Goal: Task Accomplishment & Management: Complete application form

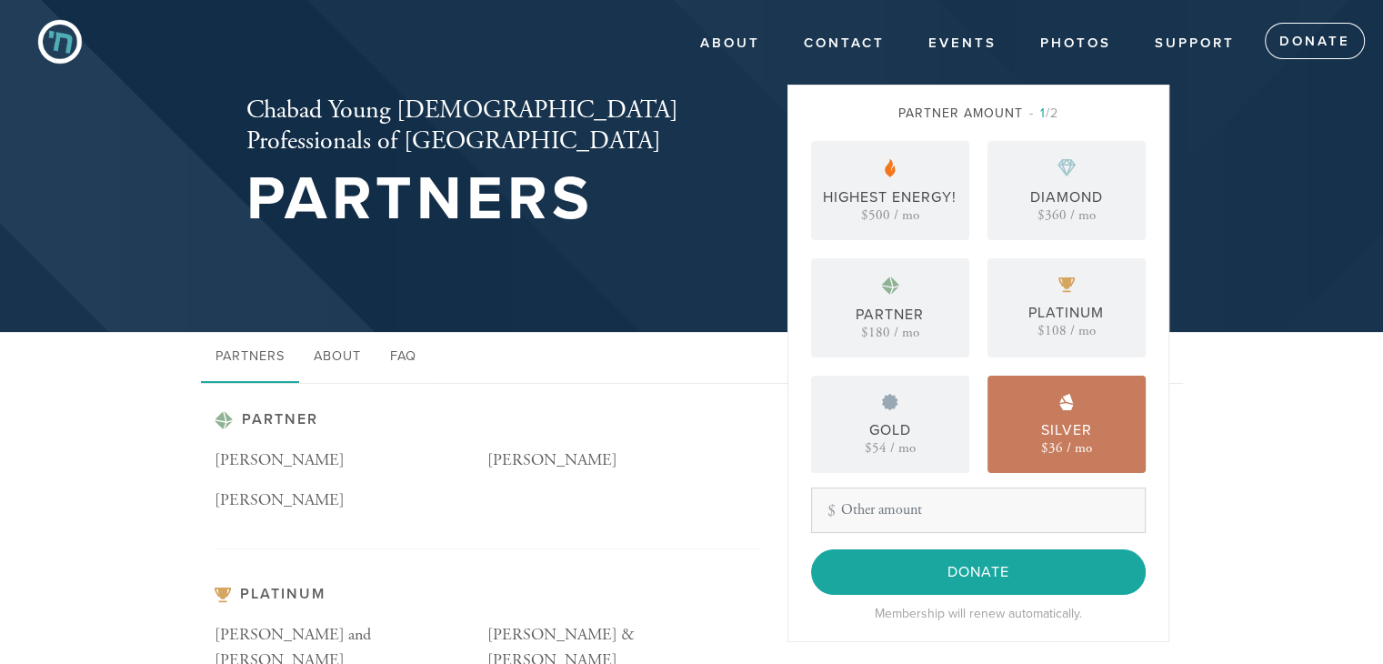
click at [1050, 452] on div "$36 / mo" at bounding box center [1066, 448] width 51 height 14
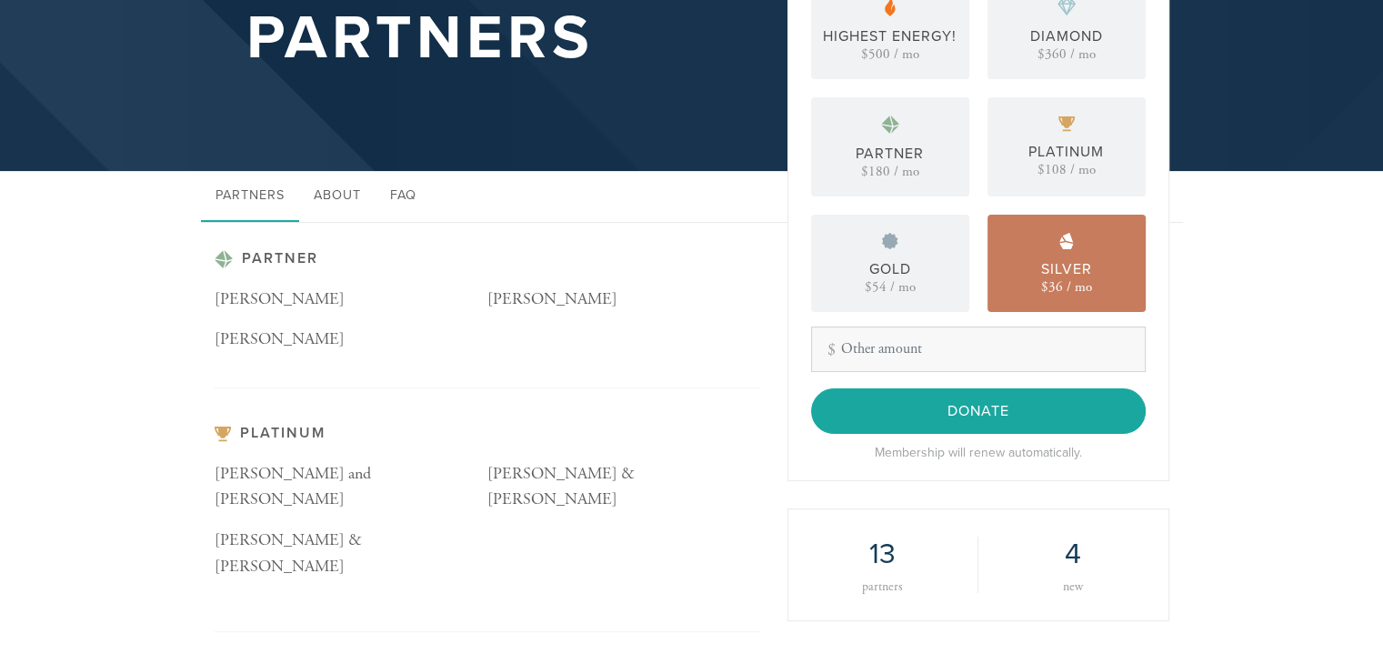
scroll to position [182, 0]
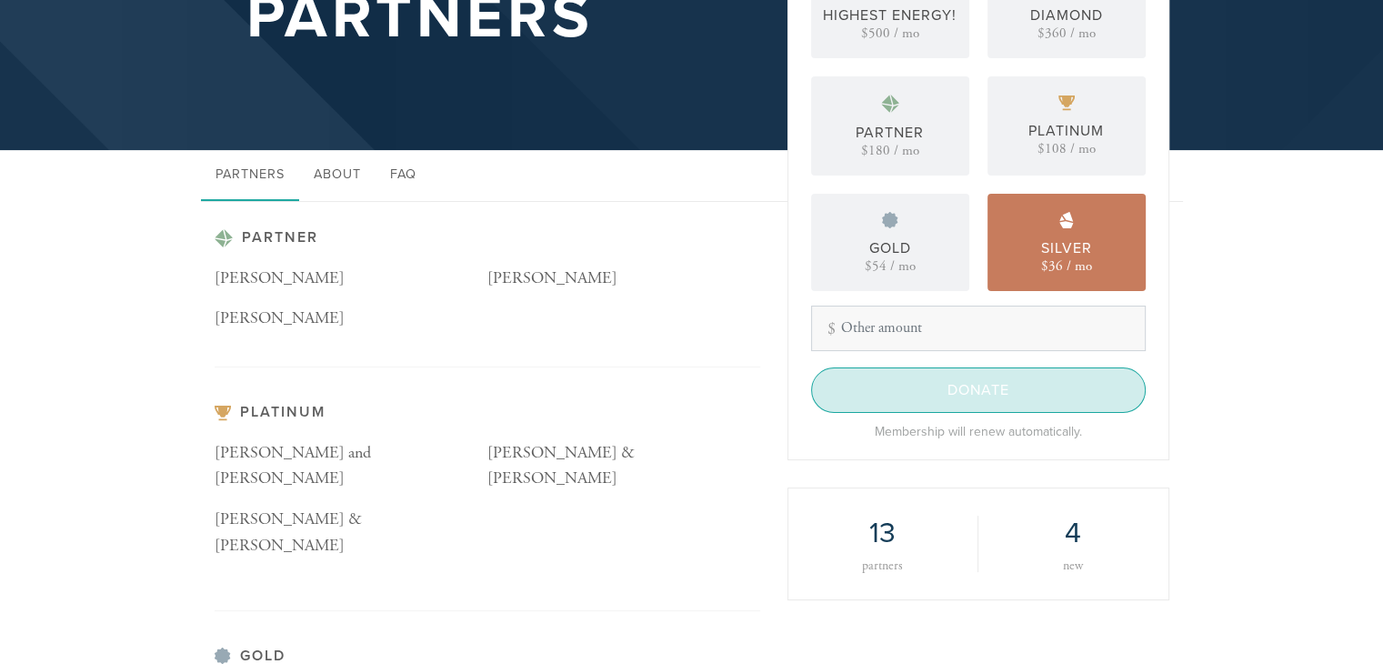
click at [978, 397] on input "Donate" at bounding box center [978, 389] width 335 height 45
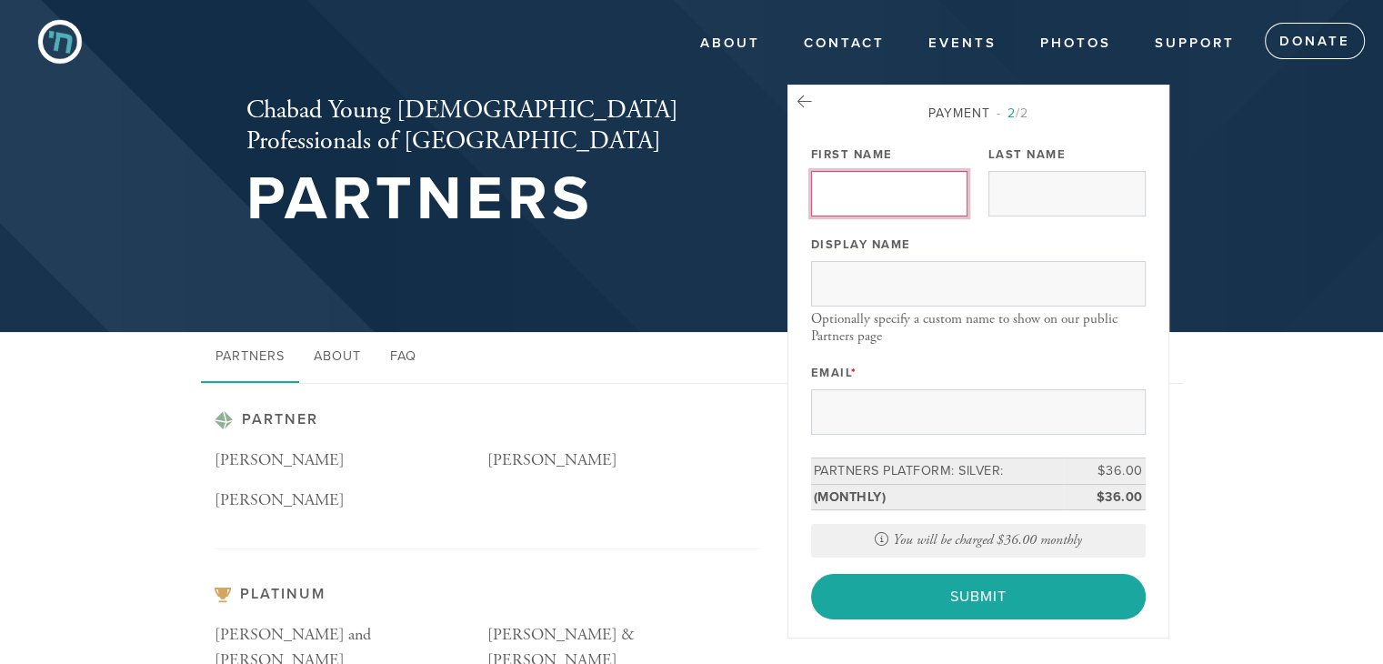
click at [884, 197] on input "First Name" at bounding box center [889, 193] width 157 height 45
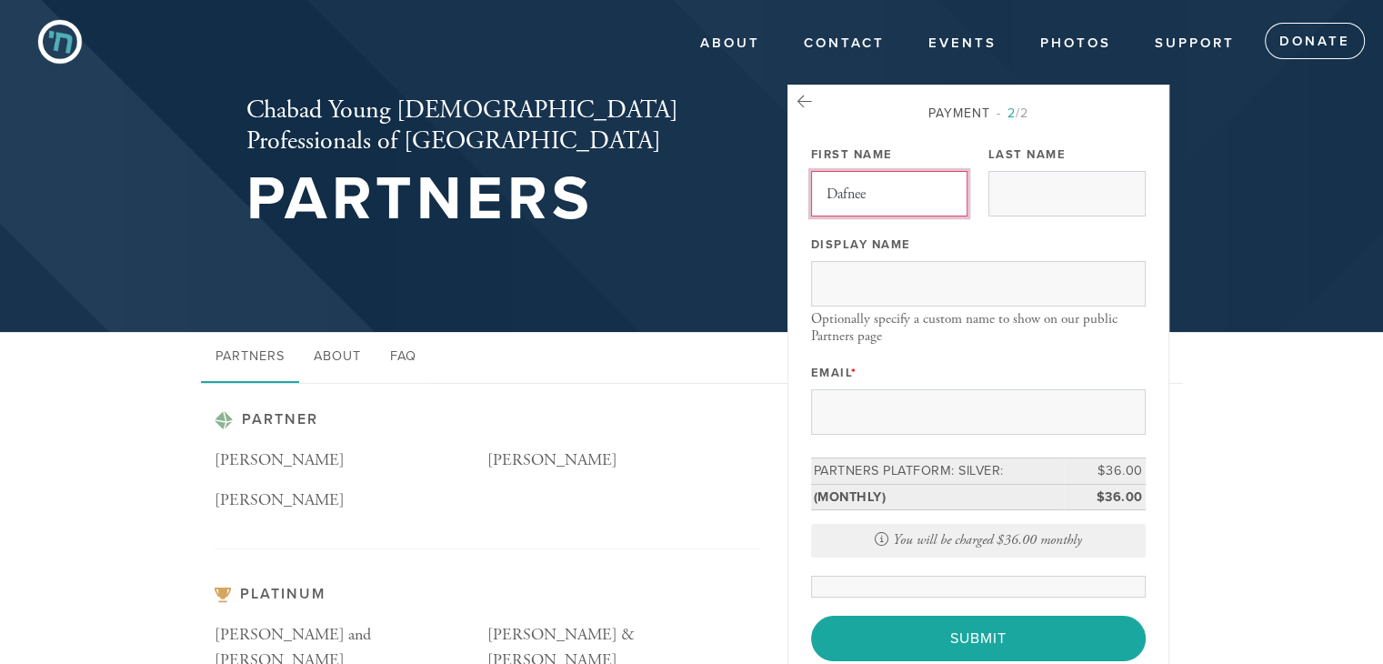
type input "Dafnee"
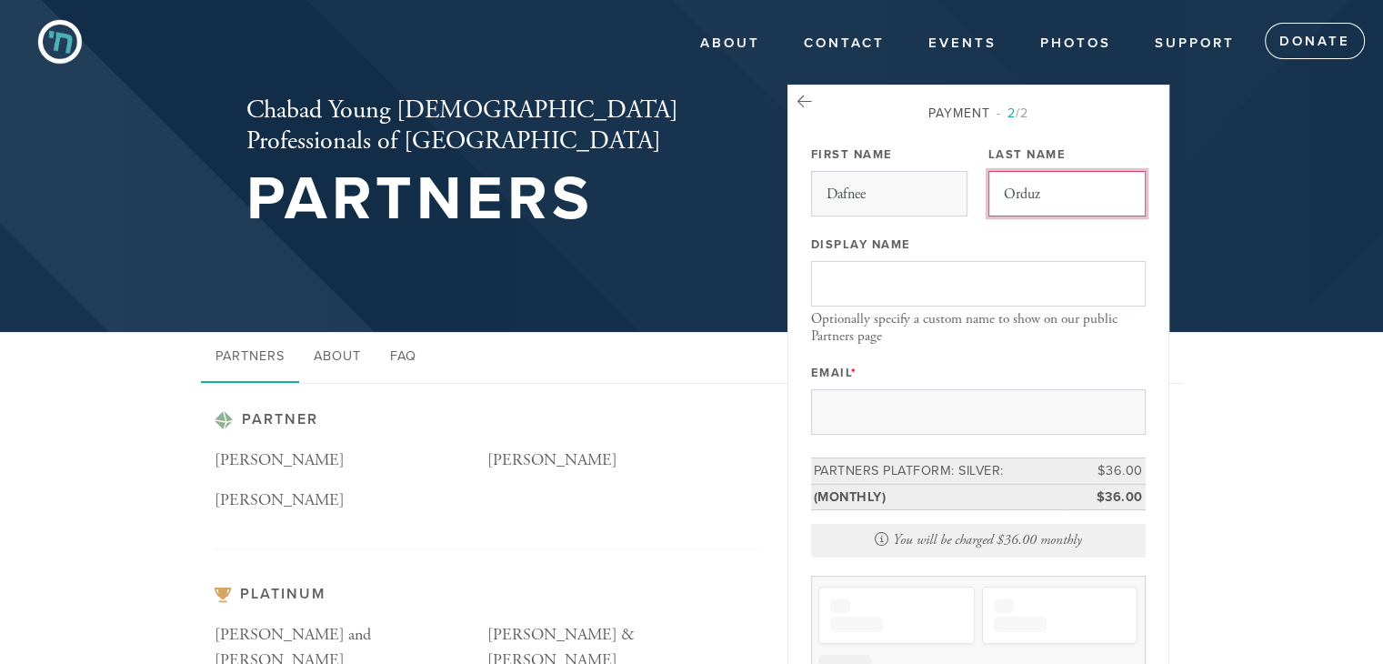
type input "Orduz"
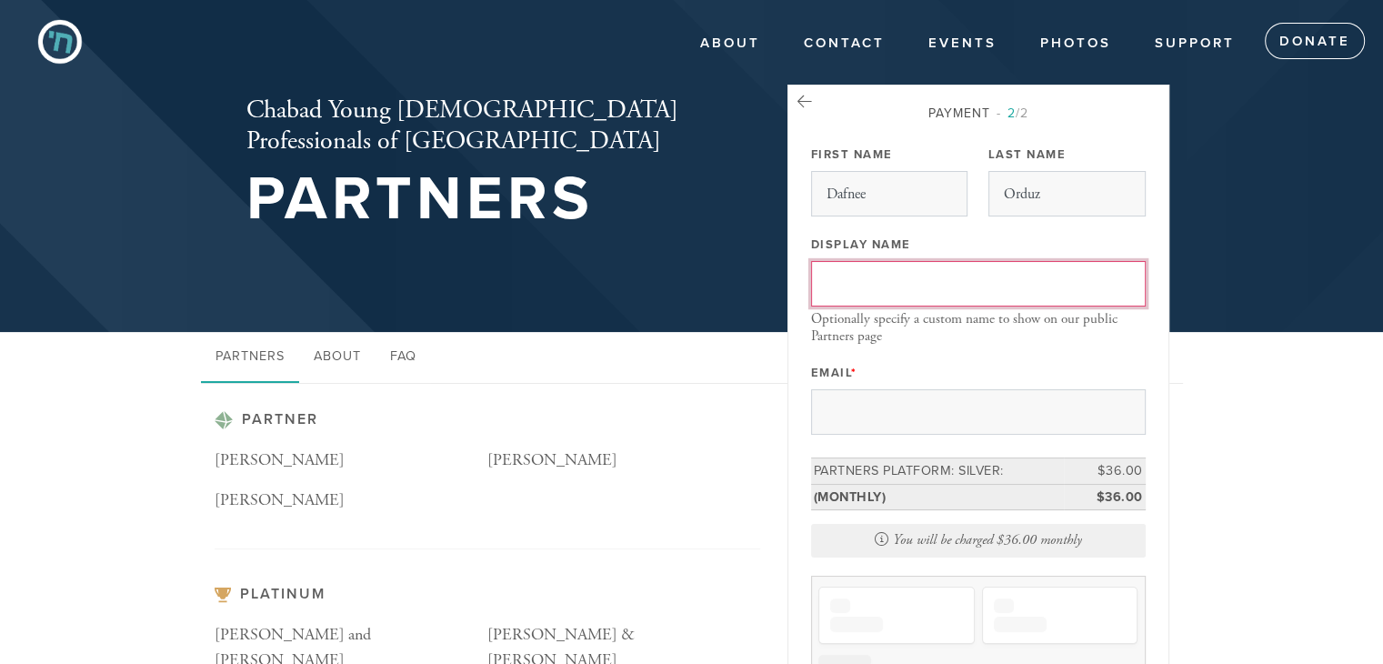
click at [862, 261] on input "Display Name" at bounding box center [978, 283] width 335 height 45
type input "[PERSON_NAME]"
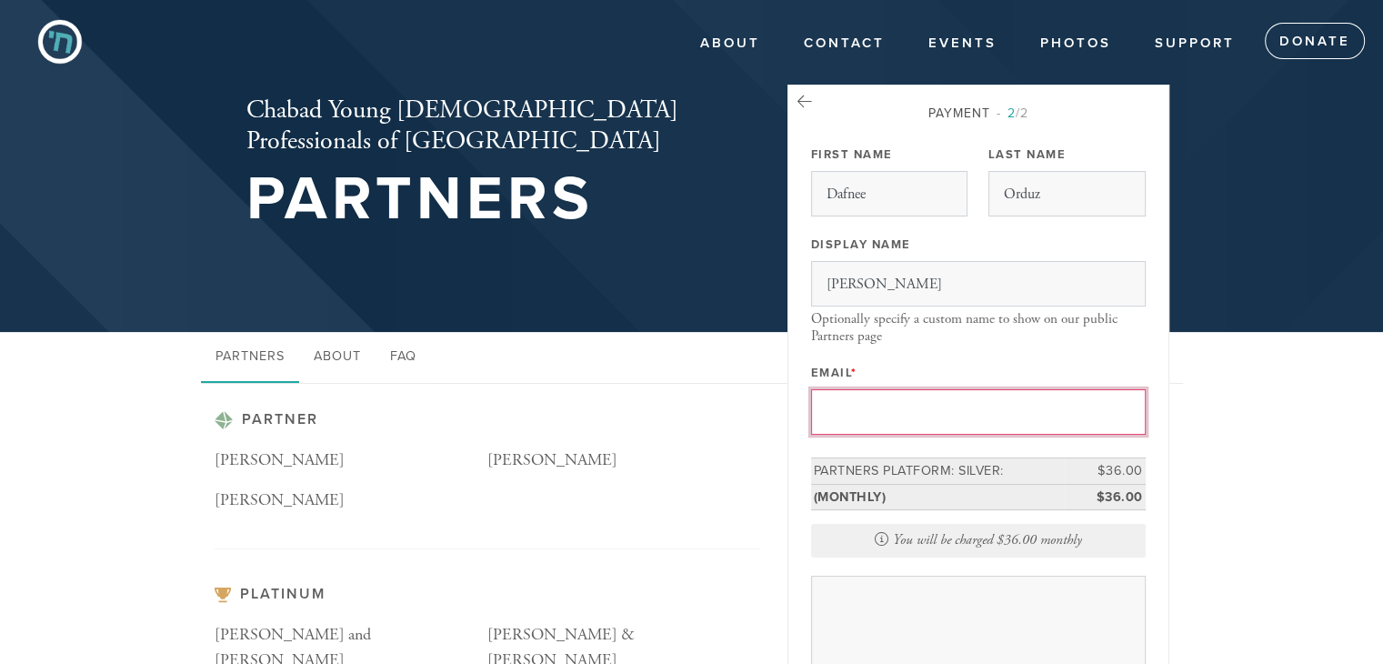
click at [877, 405] on input "Email *" at bounding box center [978, 411] width 335 height 45
click at [1004, 418] on input "dafneeorduz" at bounding box center [978, 411] width 335 height 45
type input "[EMAIL_ADDRESS][DOMAIN_NAME]"
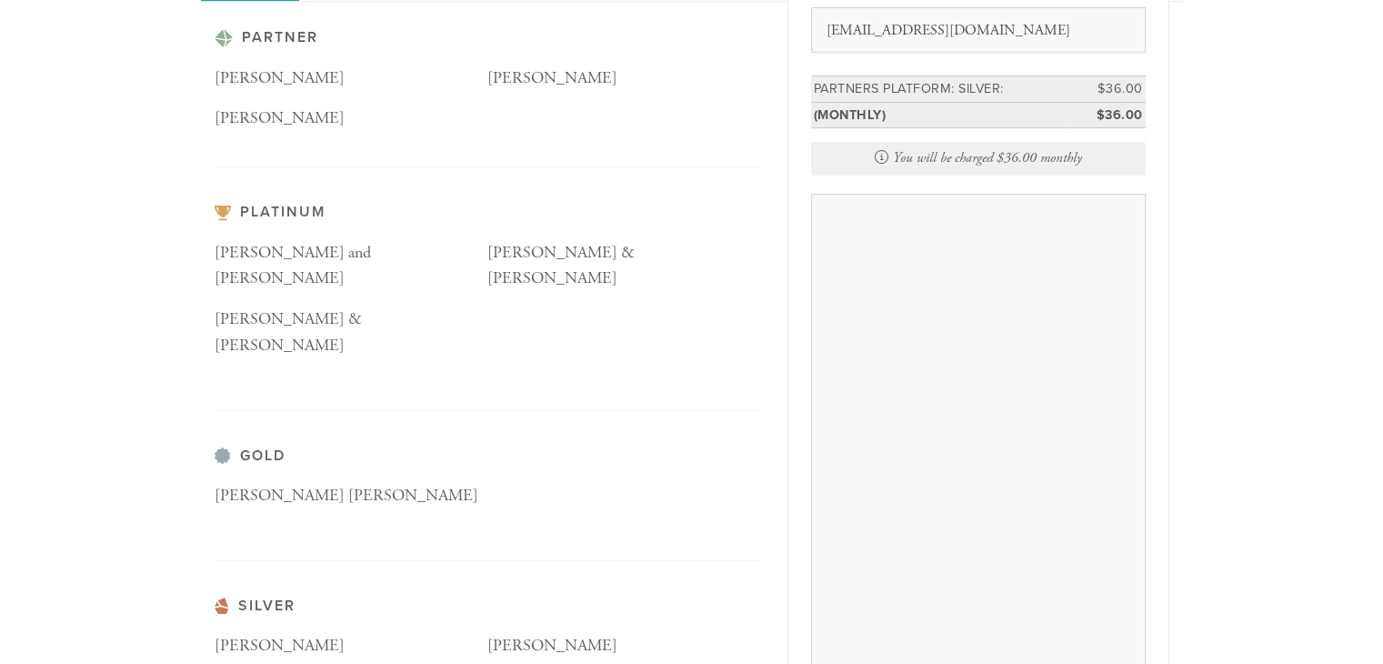
scroll to position [740, 0]
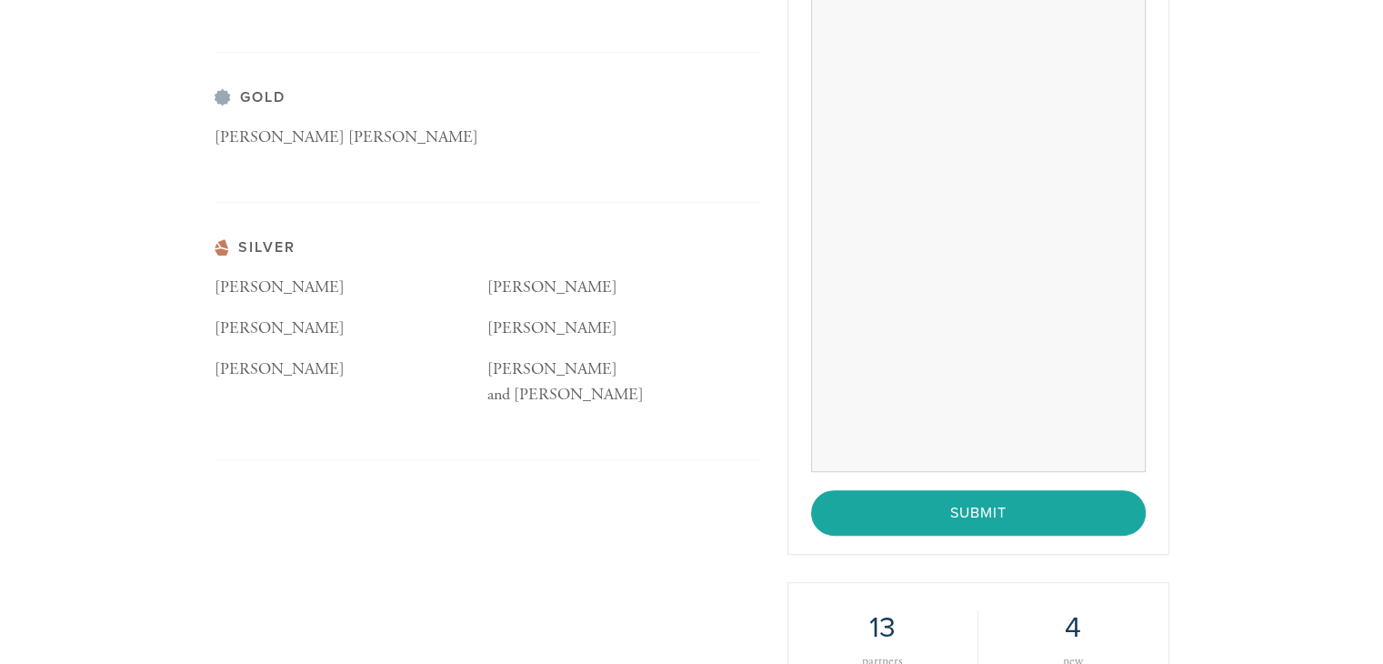
click at [1217, 386] on div "Partner [PERSON_NAME] [PERSON_NAME] [PERSON_NAME] Platinum [PERSON_NAME] and Li…" at bounding box center [691, 183] width 1383 height 1079
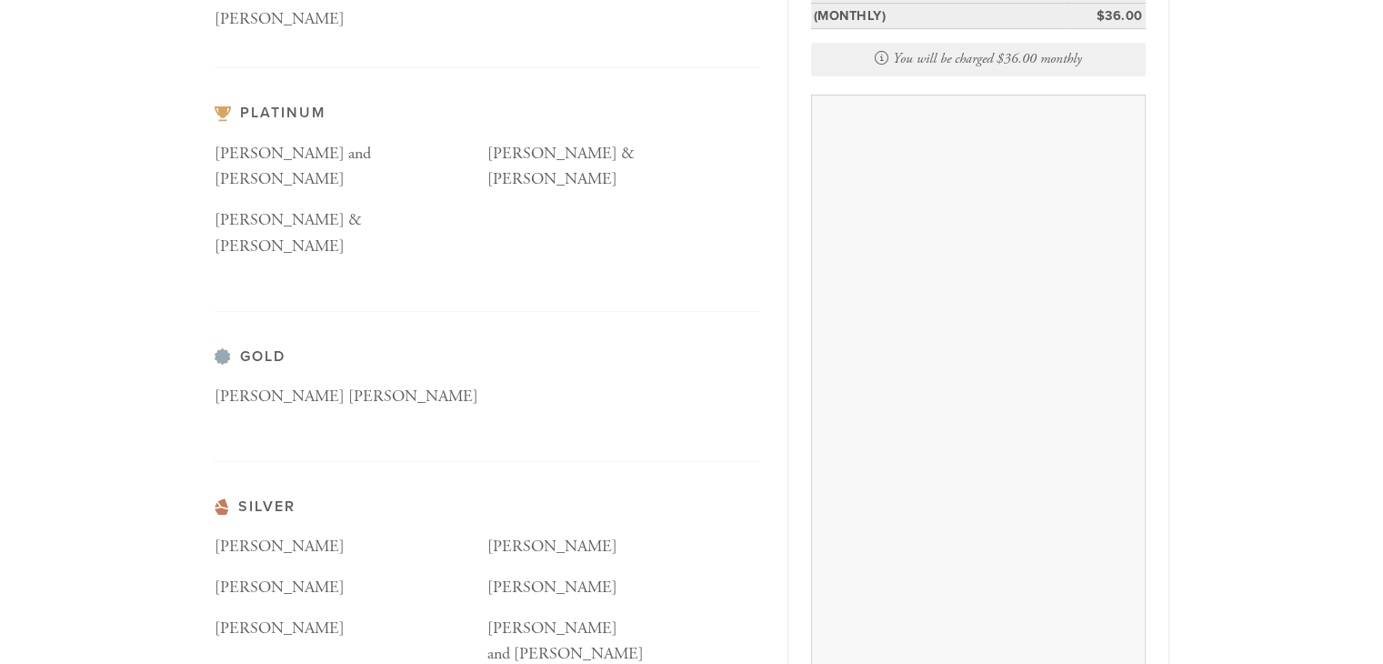
scroll to position [989, 0]
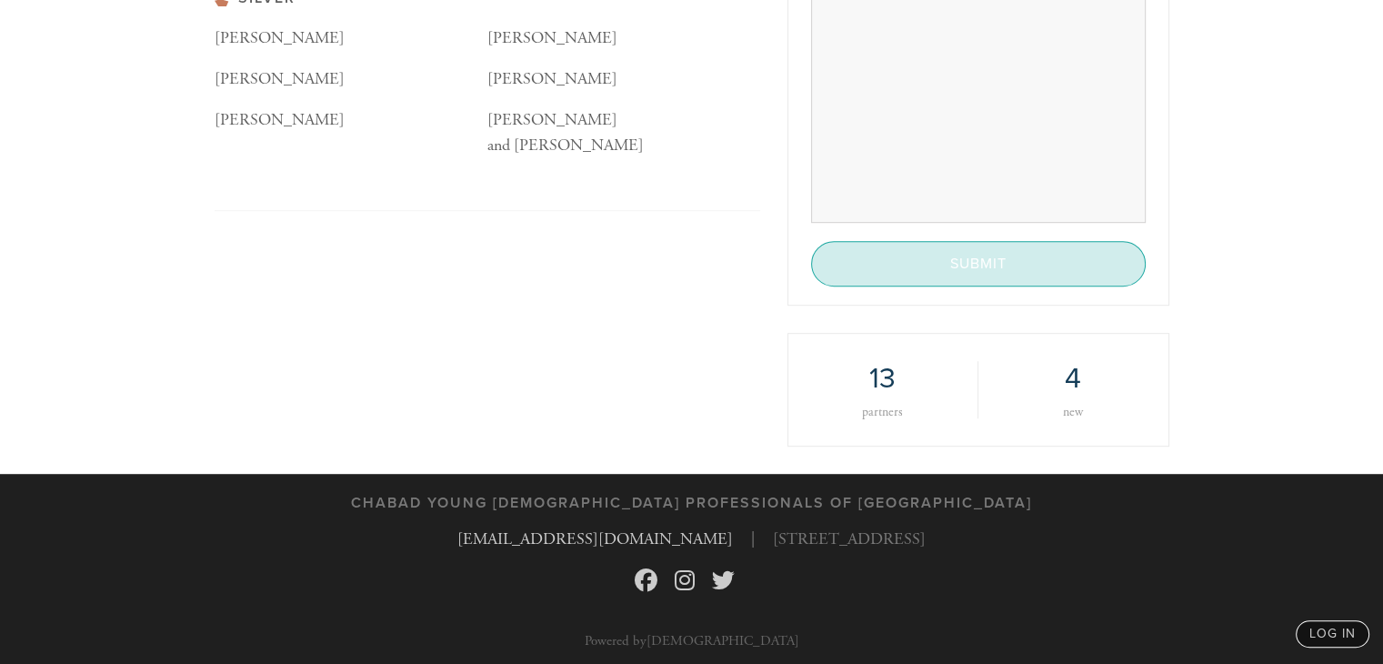
click at [966, 261] on input "Submit" at bounding box center [978, 263] width 335 height 45
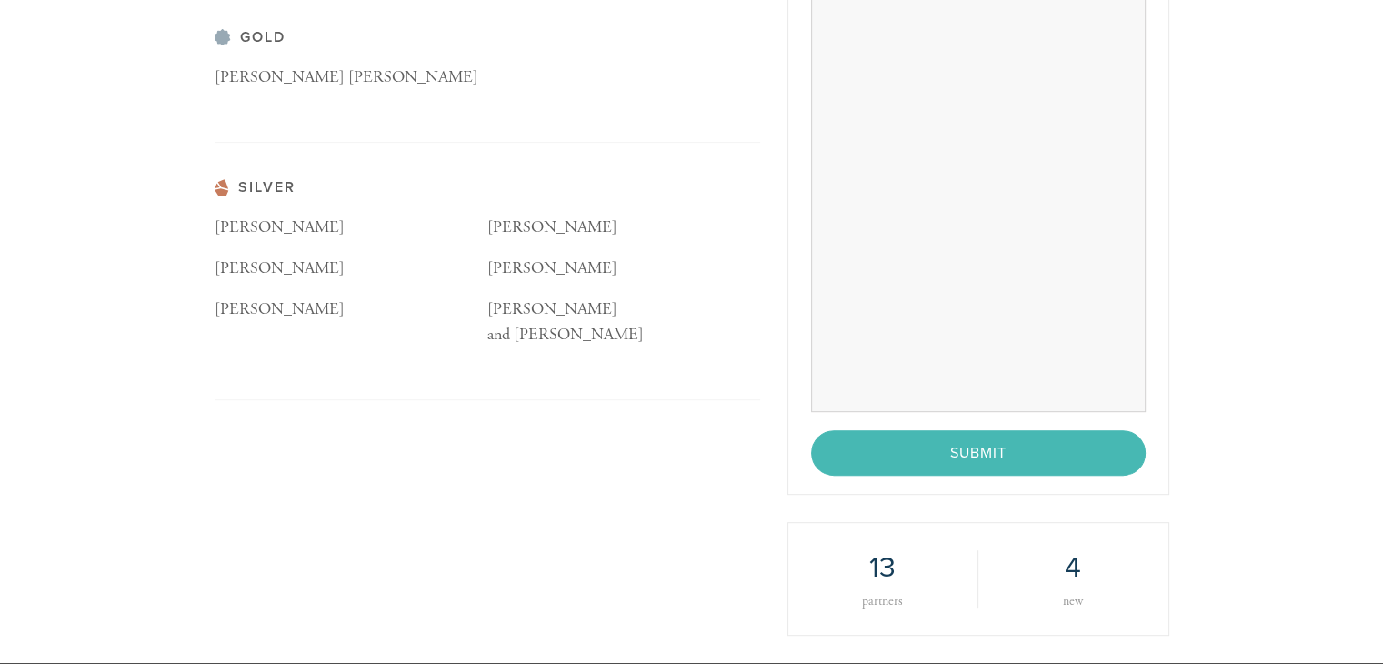
scroll to position [796, 0]
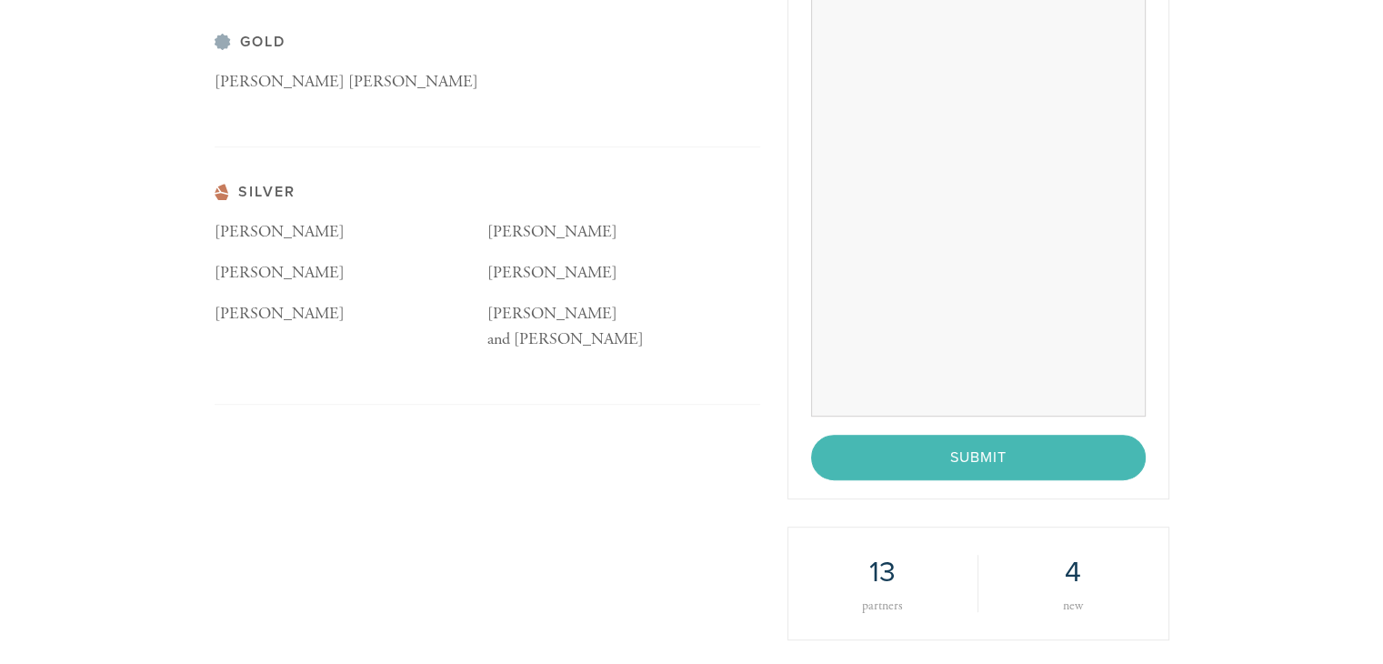
click at [1325, 405] on div "Partner [PERSON_NAME] [PERSON_NAME] [PERSON_NAME] Platinum [PERSON_NAME] and Li…" at bounding box center [691, 127] width 1383 height 1079
click at [963, 462] on div "< Previous Page Submit" at bounding box center [978, 457] width 335 height 45
click at [978, 451] on div "< Previous Page Submit" at bounding box center [978, 457] width 335 height 45
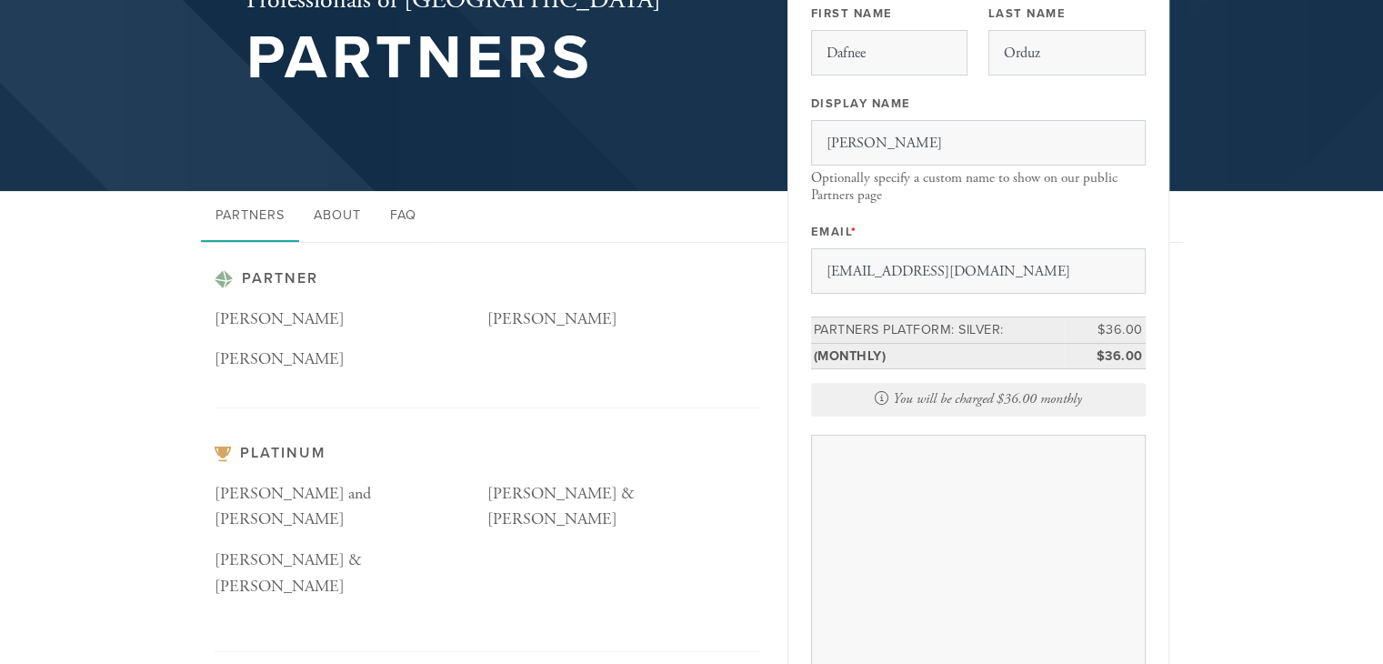
scroll to position [0, 0]
